Goal: Task Accomplishment & Management: Manage account settings

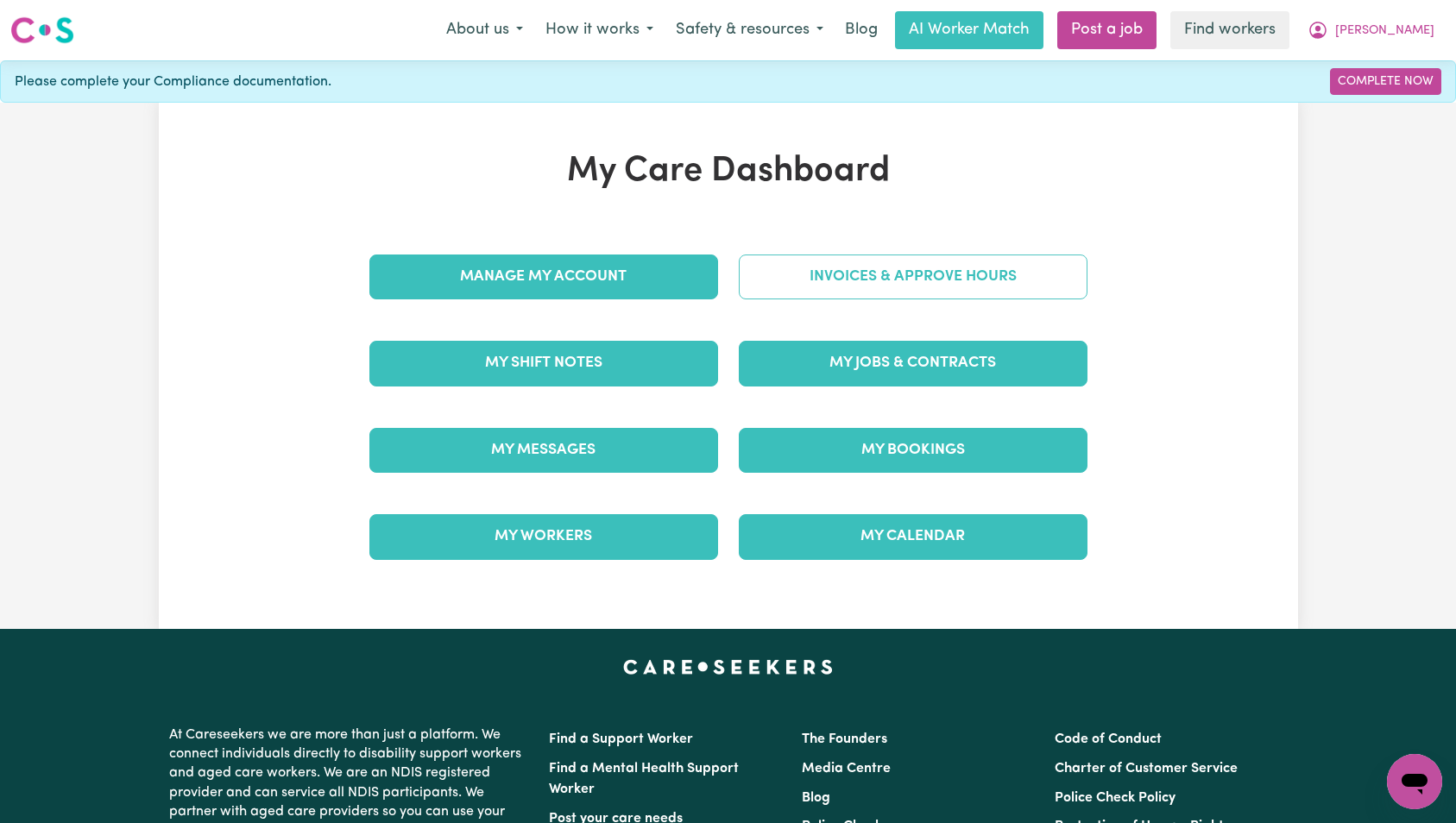
click at [890, 258] on link "Invoices & Approve Hours" at bounding box center [913, 276] width 348 height 45
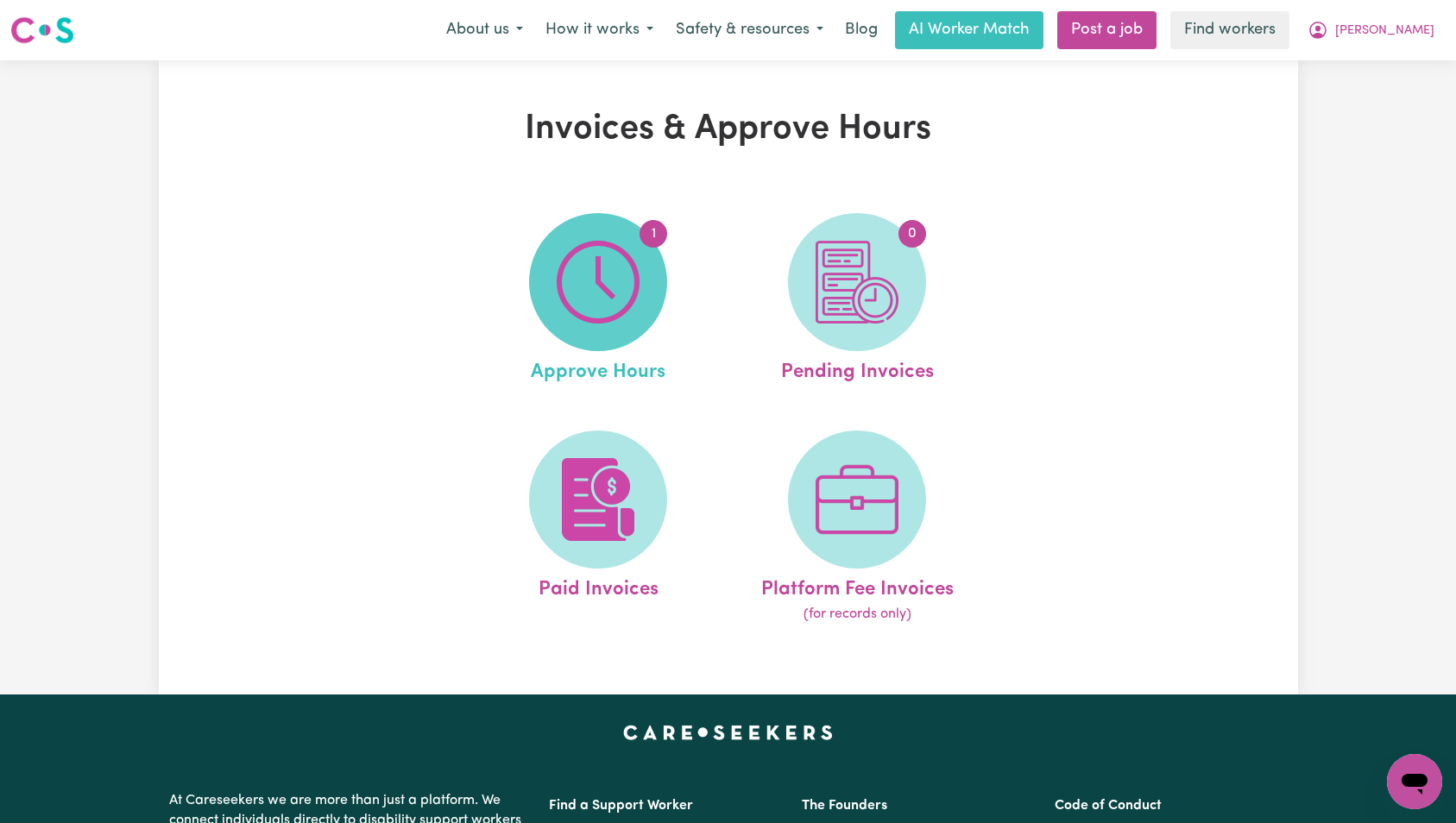
click at [644, 295] on span "1" at bounding box center [598, 282] width 138 height 138
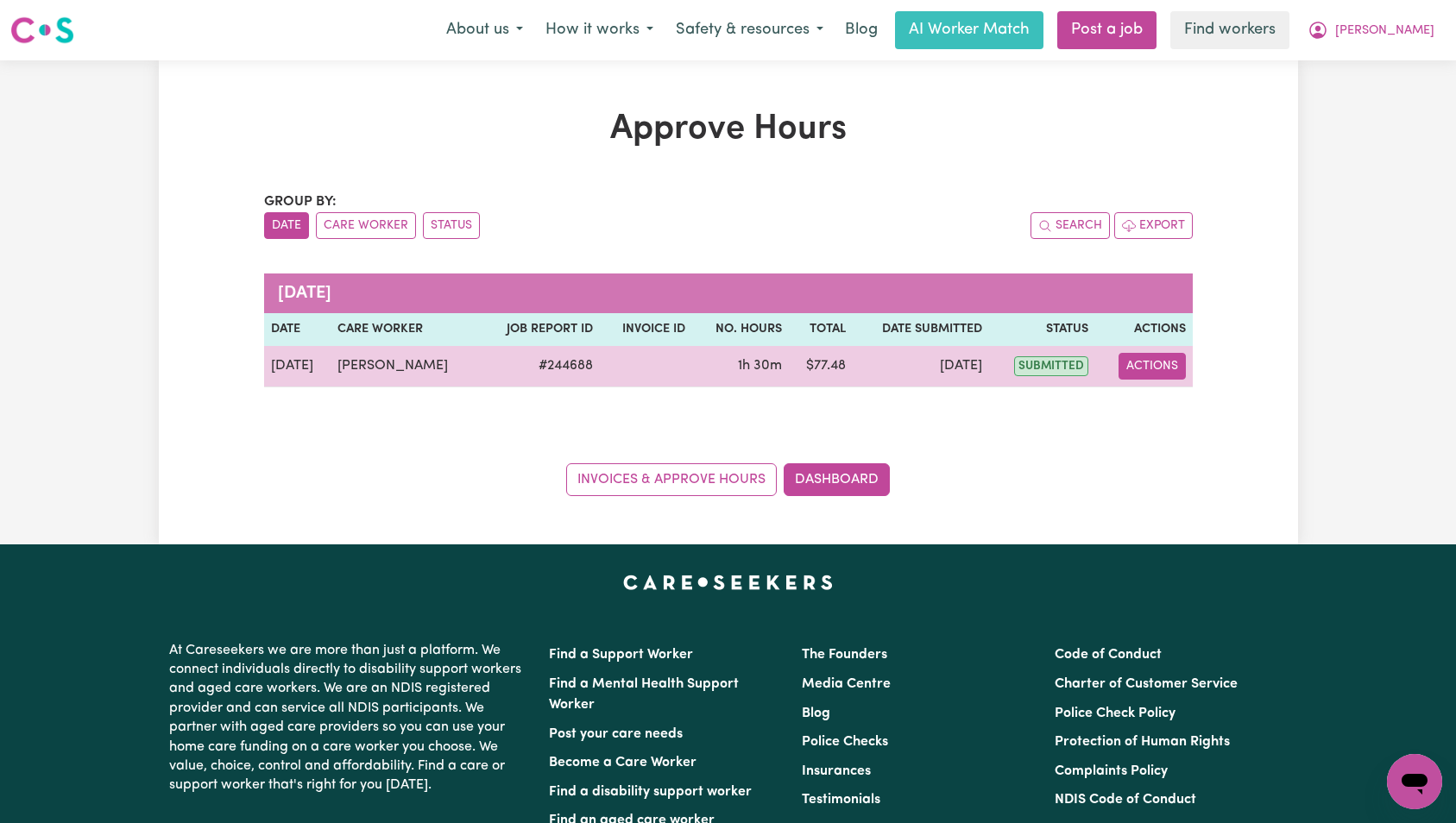
click at [1151, 366] on button "Actions" at bounding box center [1152, 366] width 67 height 27
click at [1162, 409] on link "View Job Report" at bounding box center [1195, 406] width 147 height 34
select select "pm"
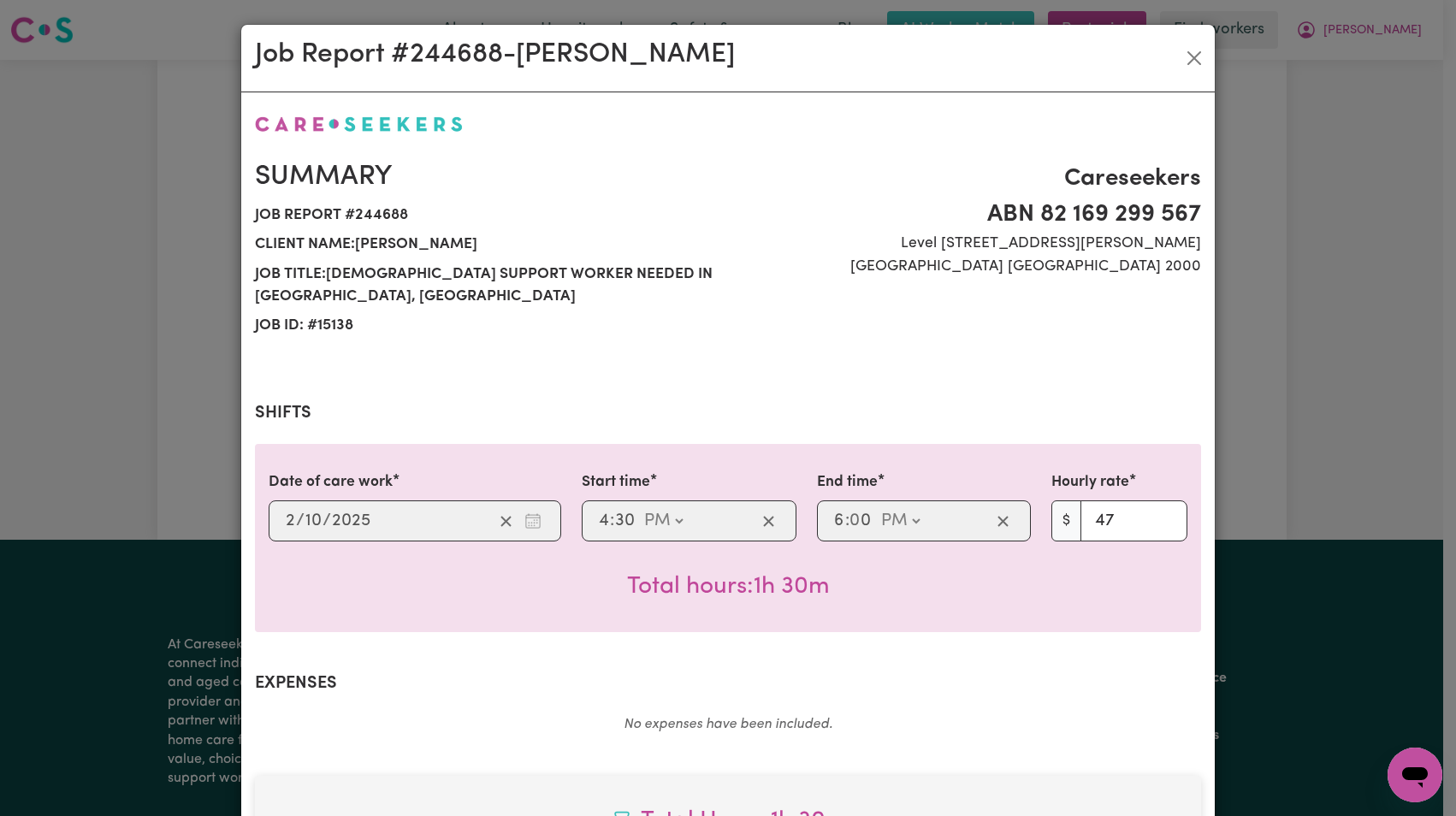
scroll to position [525, 0]
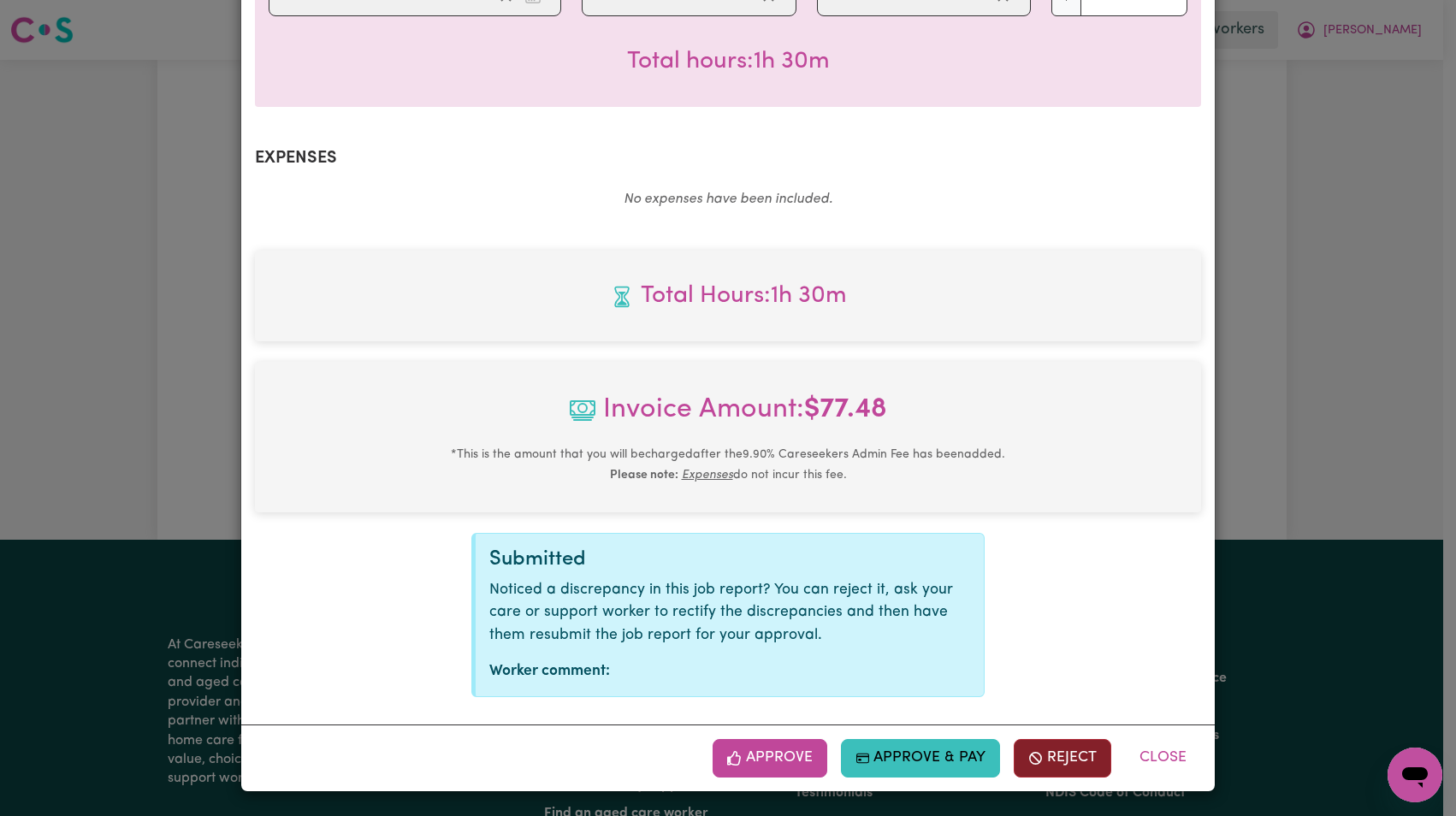
click at [1056, 748] on button "Reject" at bounding box center [1062, 758] width 98 height 37
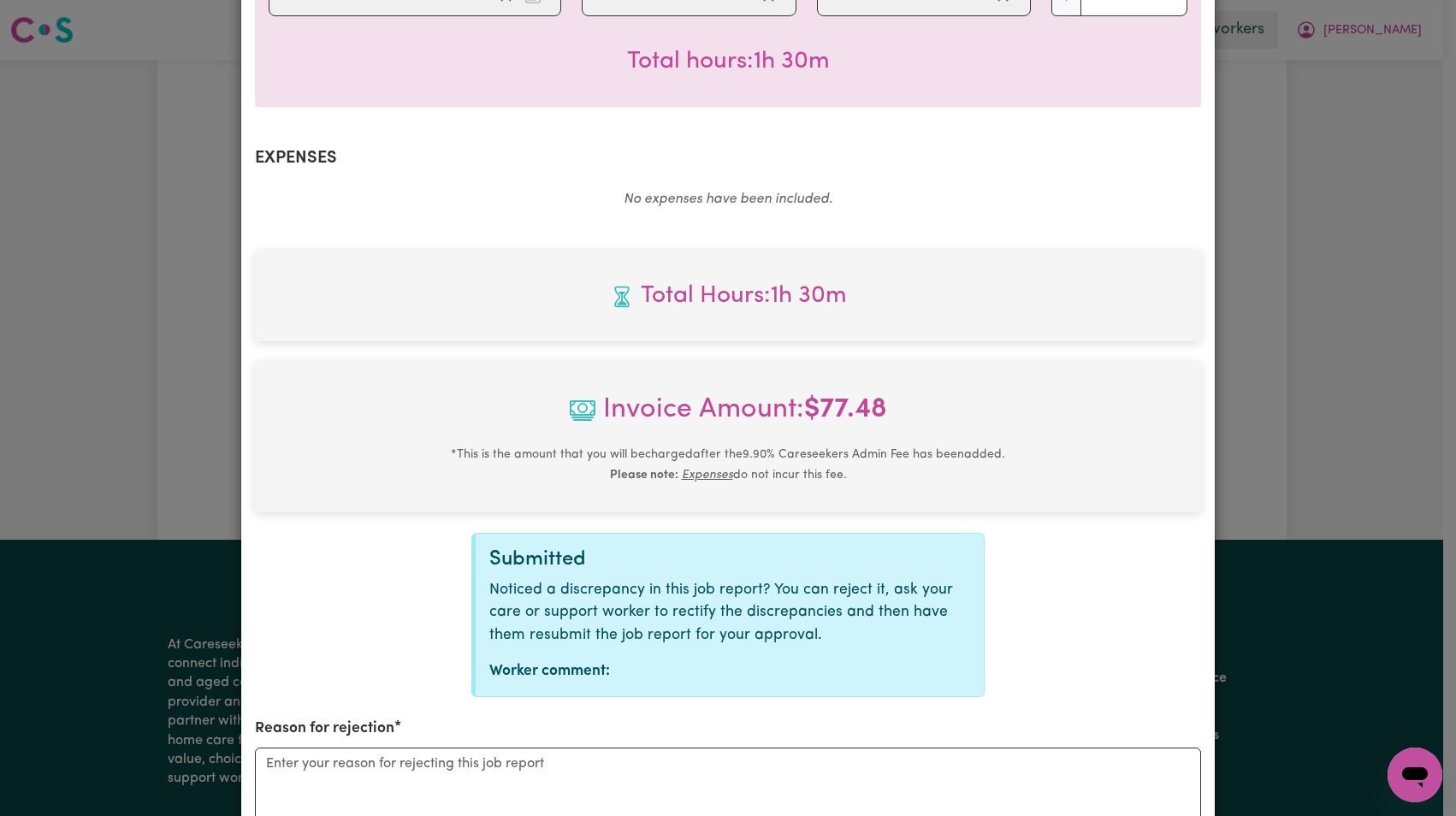
scroll to position [736, 0]
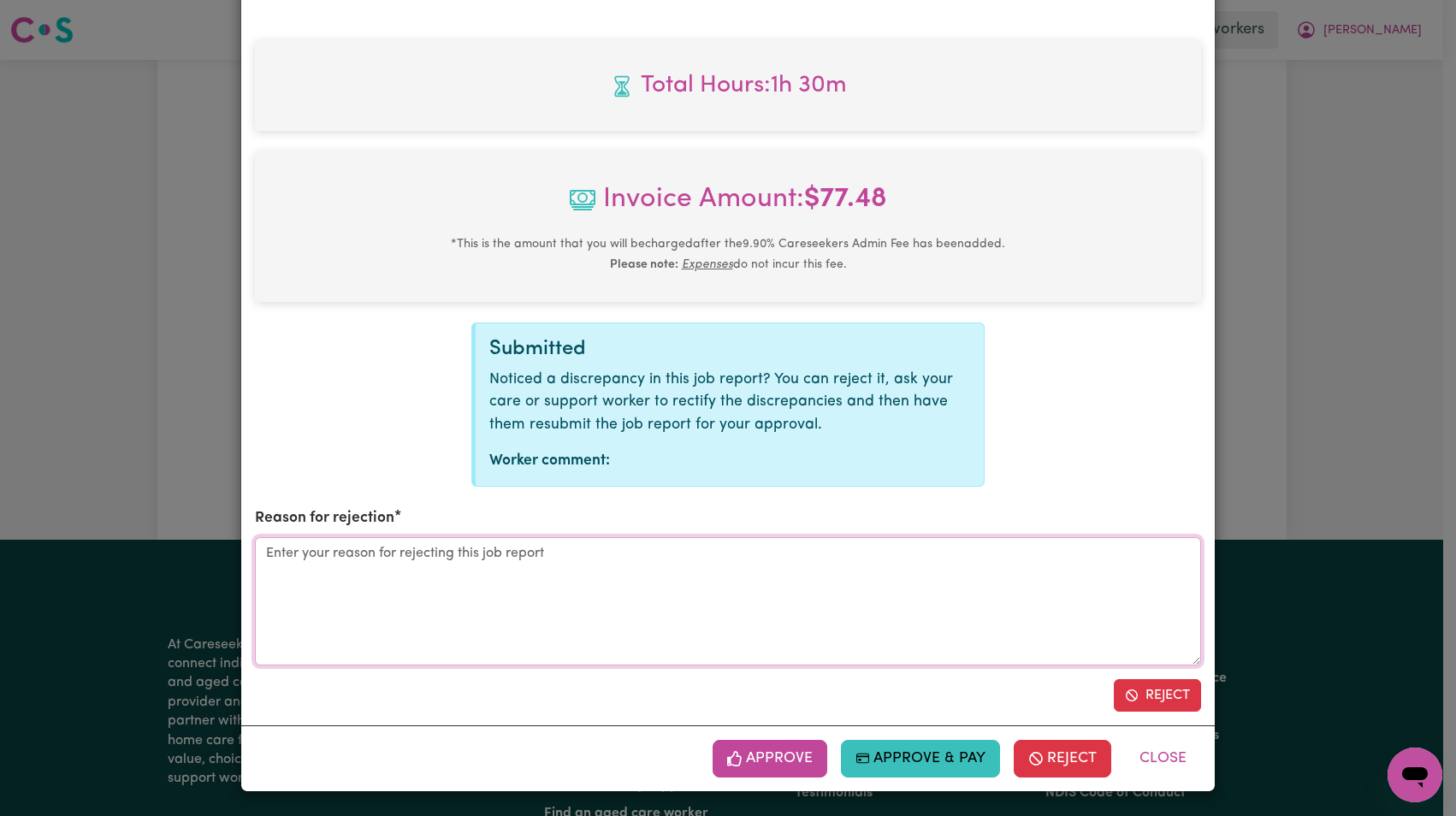
click at [597, 556] on textarea "Reason for rejection" at bounding box center [728, 601] width 946 height 128
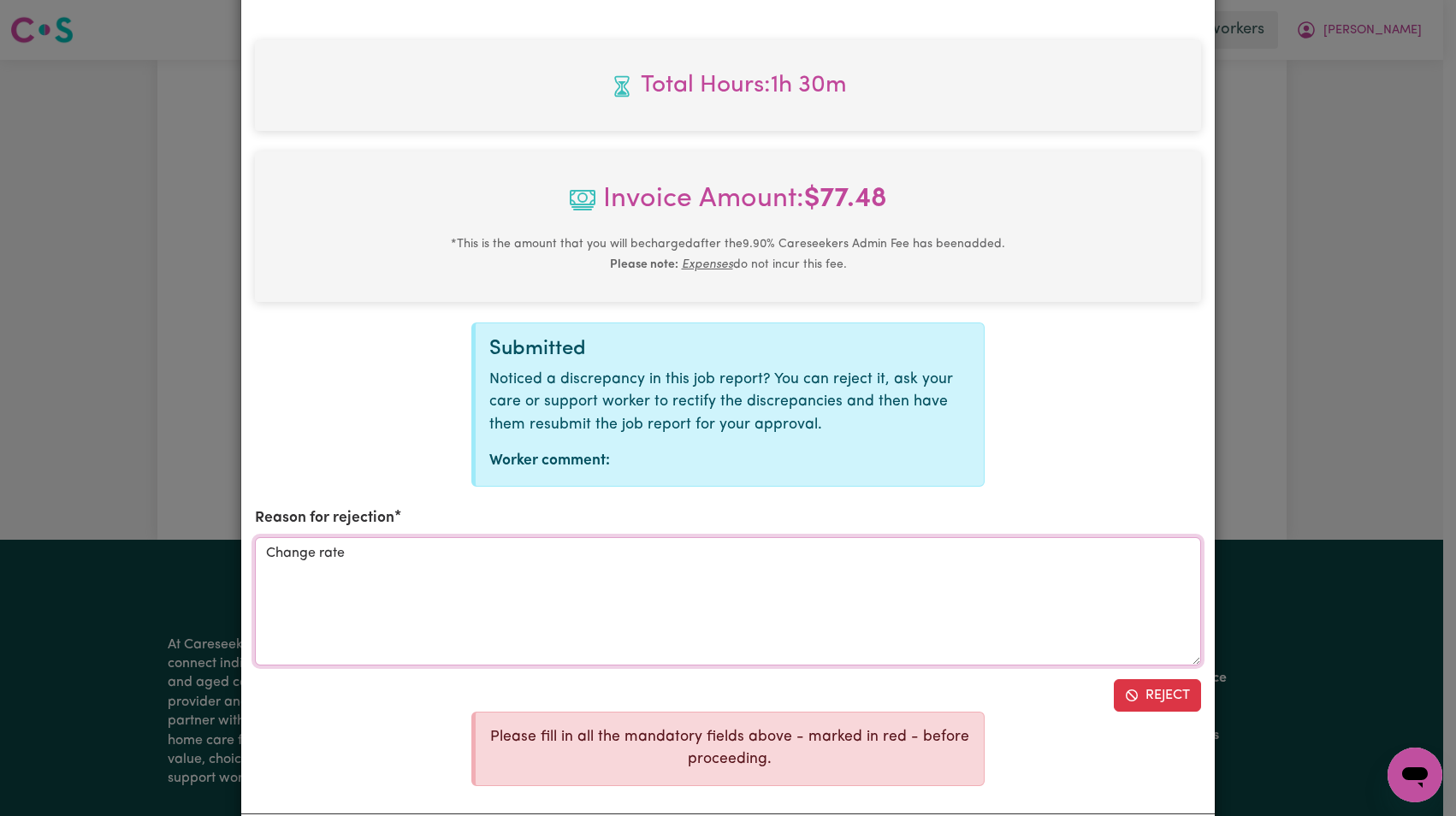
type textarea "Change rate"
click at [1168, 700] on button "Reject" at bounding box center [1157, 695] width 88 height 33
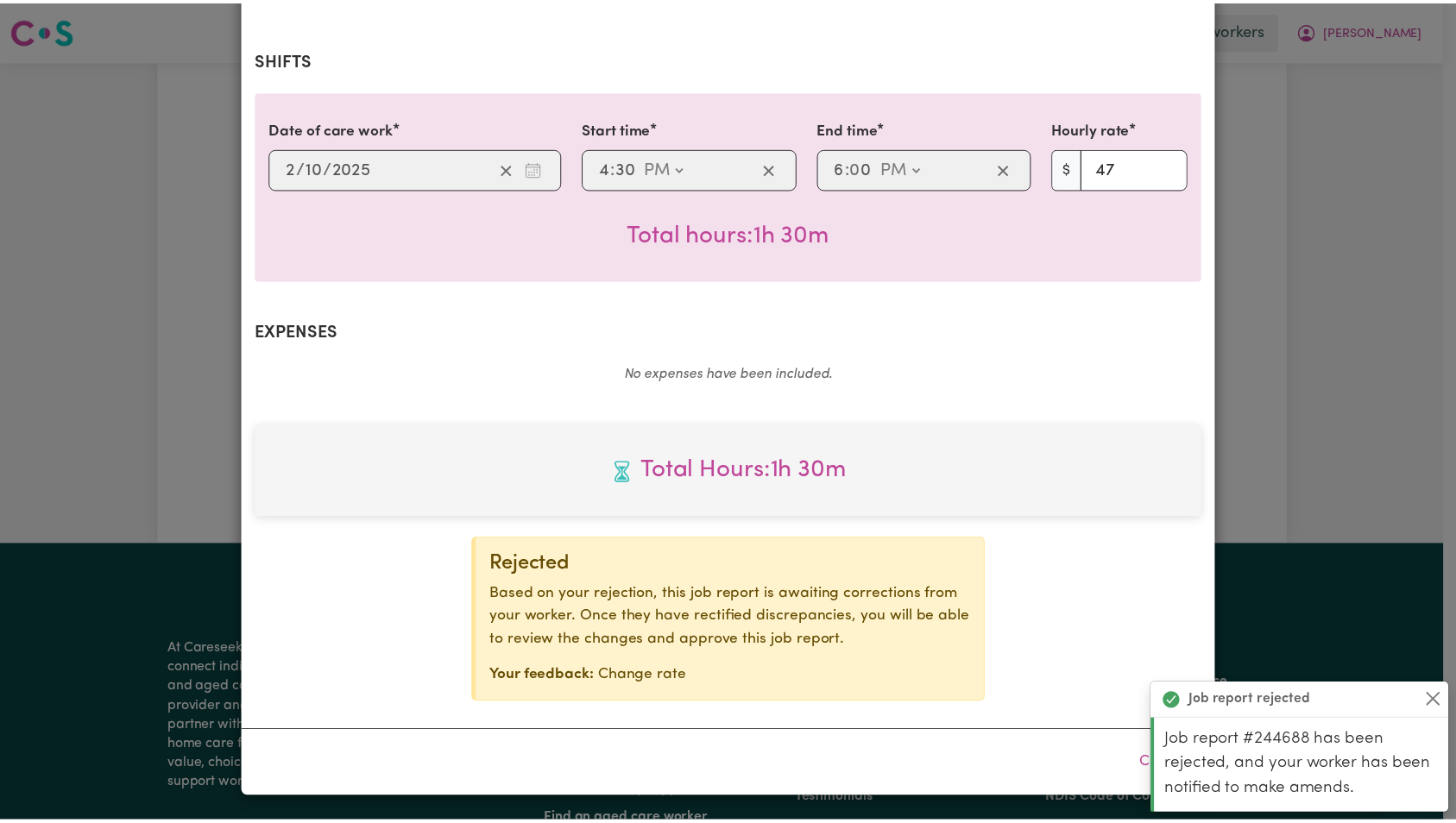
scroll to position [0, 0]
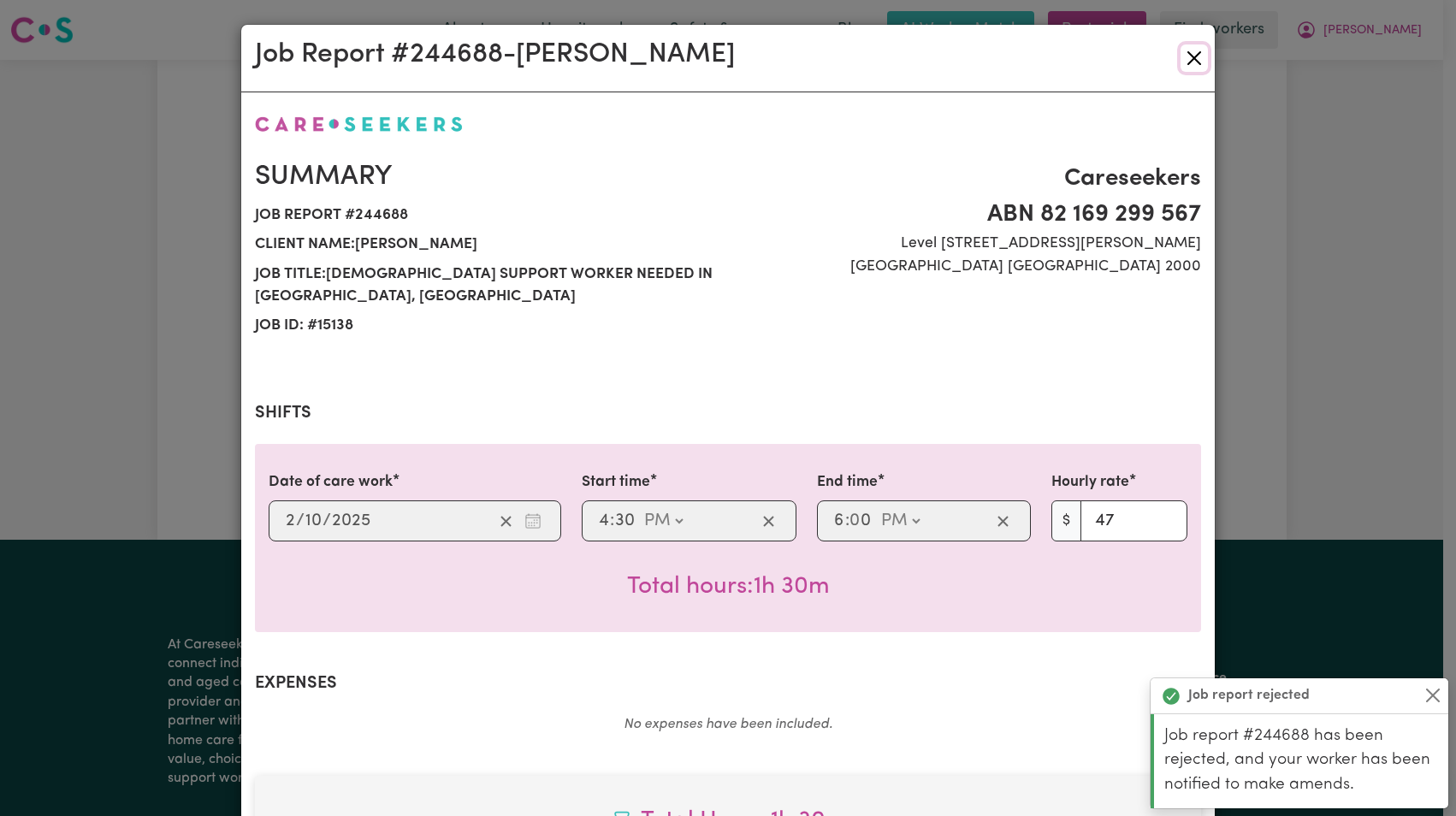
click at [1185, 53] on button "Close" at bounding box center [1194, 58] width 27 height 27
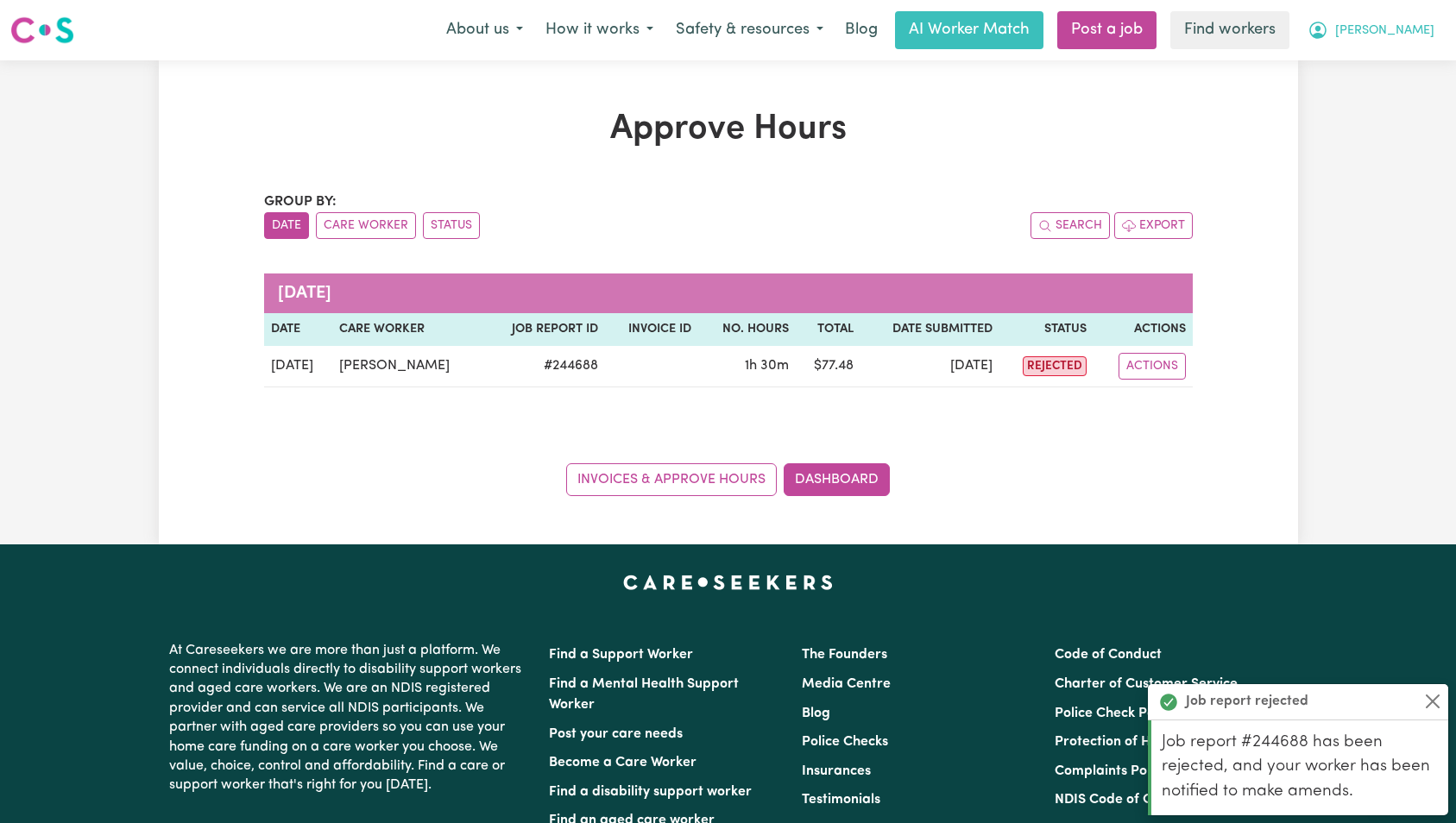
click at [1407, 43] on button "[PERSON_NAME]" at bounding box center [1370, 29] width 149 height 36
click at [1404, 104] on link "Logout" at bounding box center [1376, 100] width 136 height 33
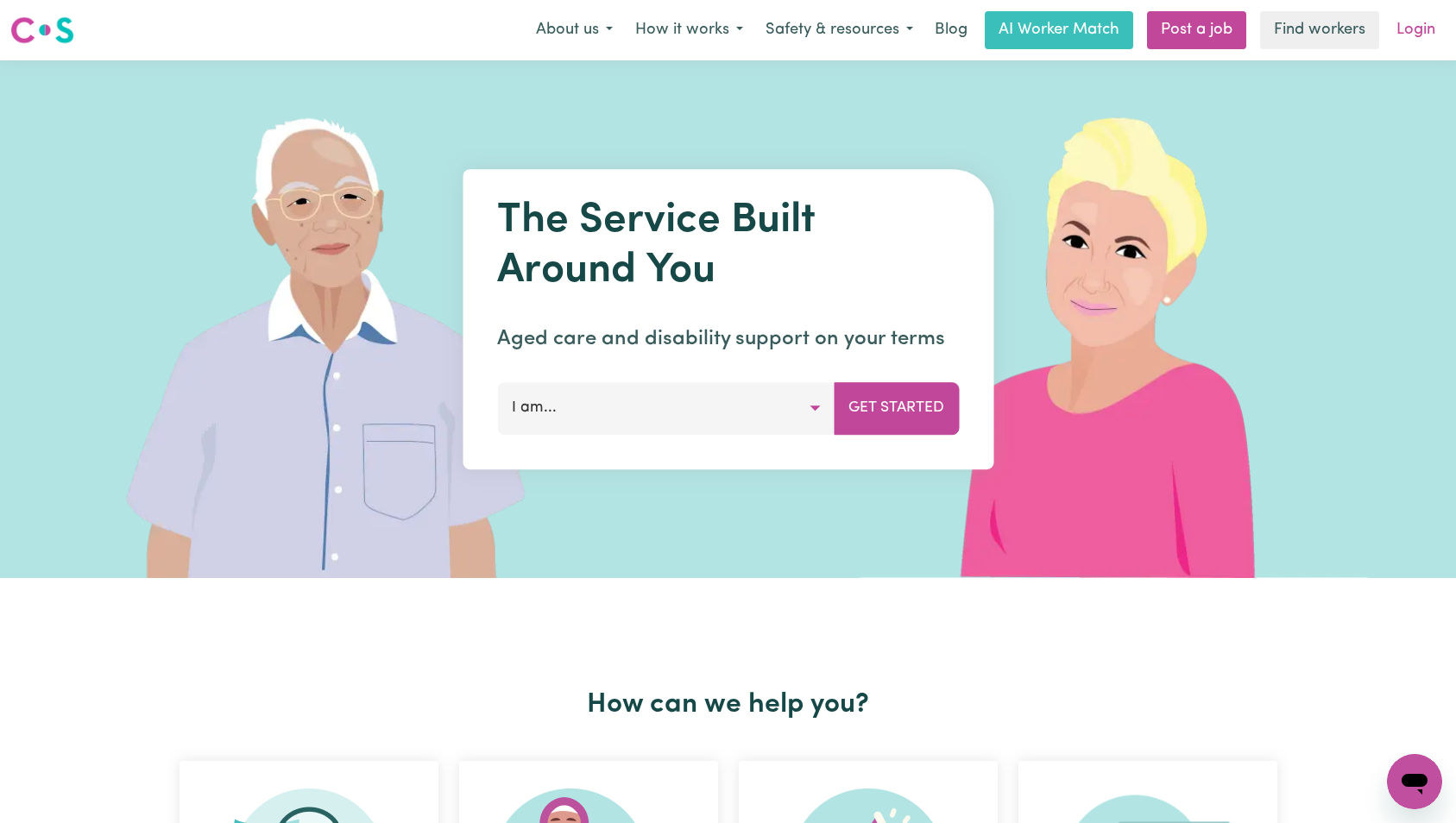
click at [1413, 37] on link "Login" at bounding box center [1415, 29] width 60 height 38
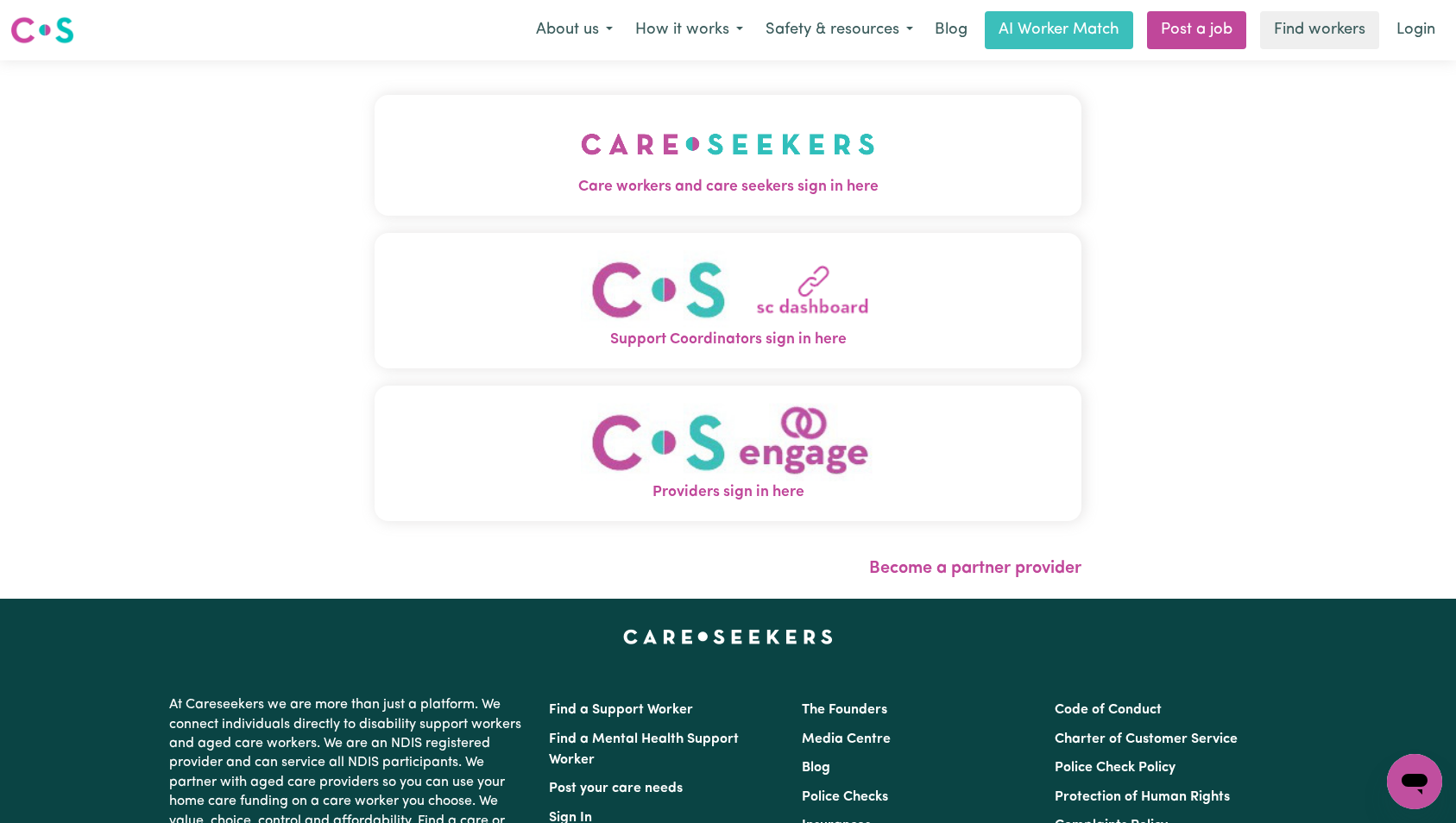
click at [581, 156] on img "Care workers and care seekers sign in here" at bounding box center [727, 144] width 294 height 64
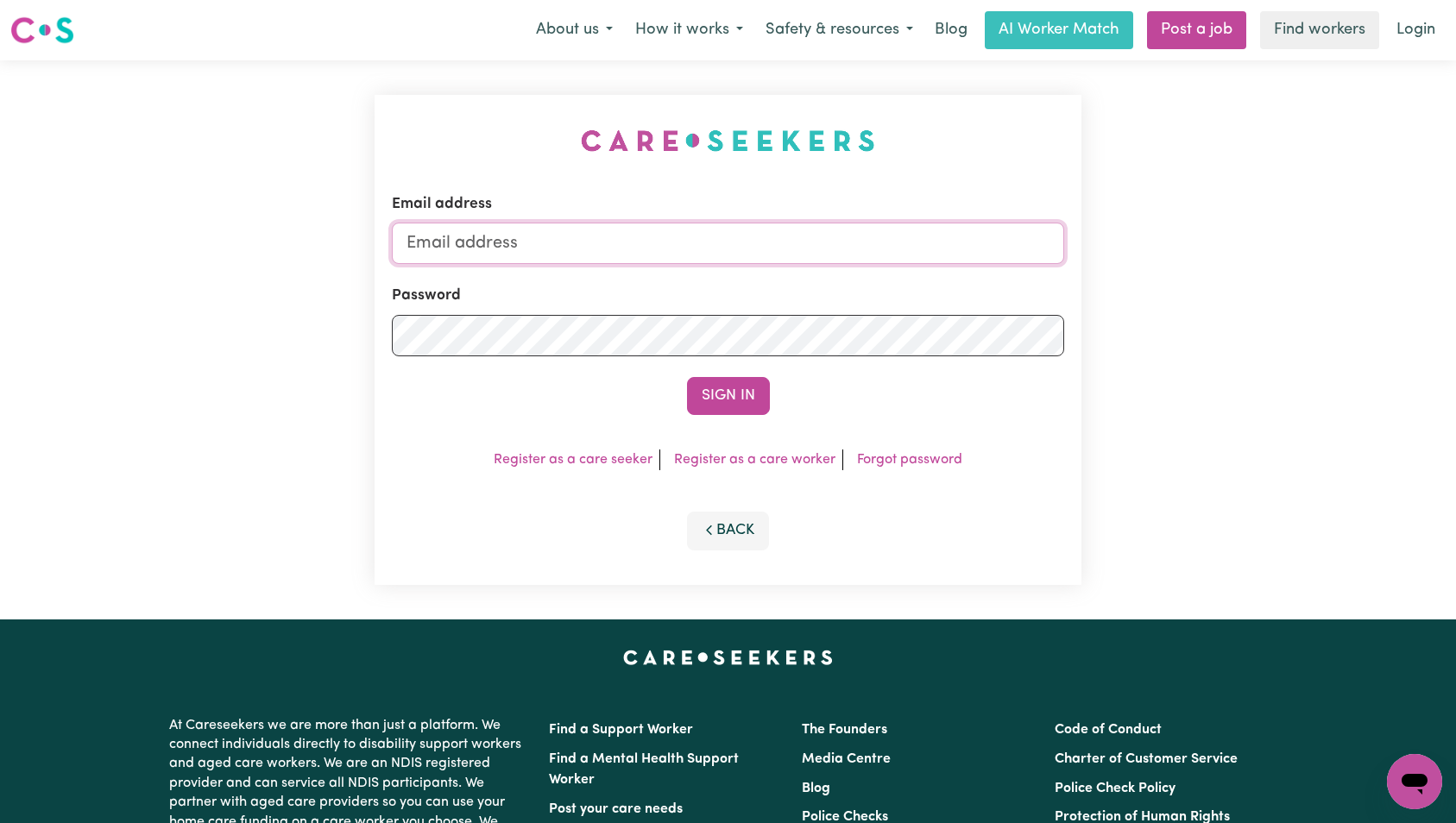
click at [766, 229] on input "Email address" at bounding box center [728, 243] width 673 height 41
click at [683, 241] on input "superuser~v" at bounding box center [728, 243] width 673 height 41
paste input "[EMAIL_ADDRESS][DOMAIN_NAME]"
type input "superuser~[EMAIL_ADDRESS][DOMAIN_NAME]"
click at [687, 377] on button "Sign In" at bounding box center [728, 395] width 83 height 38
